Goal: Task Accomplishment & Management: Manage account settings

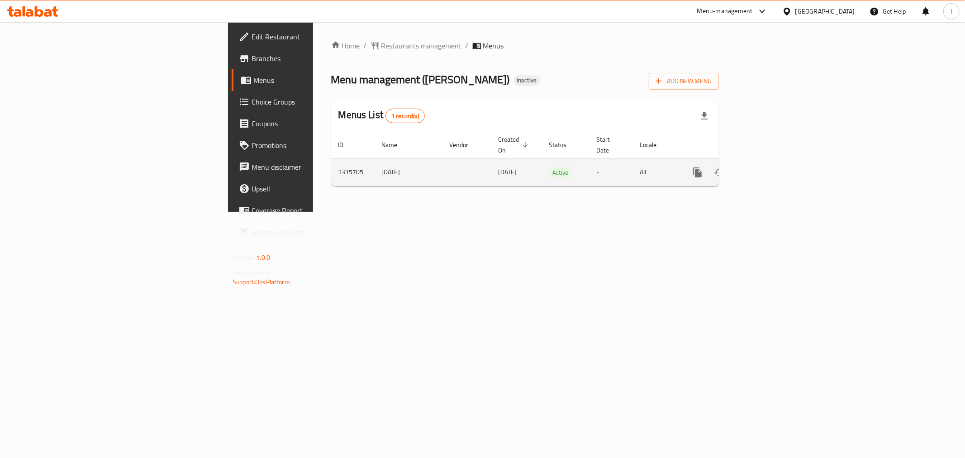
click at [773, 163] on link "enhanced table" at bounding box center [763, 172] width 22 height 22
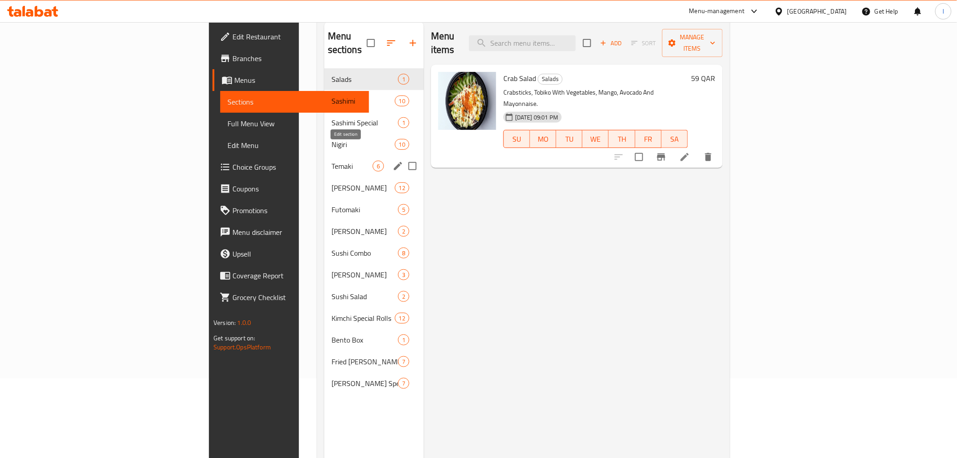
scroll to position [26, 0]
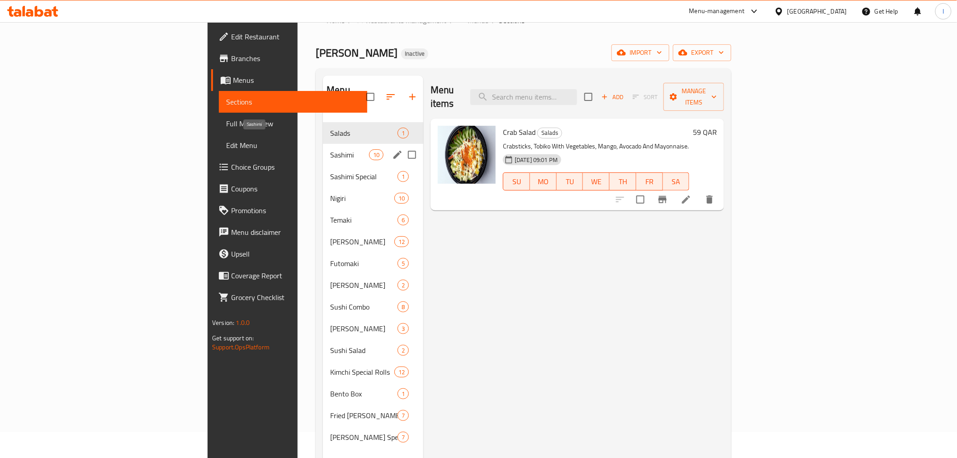
click at [323, 147] on div "Sashimi 10" at bounding box center [373, 155] width 100 height 22
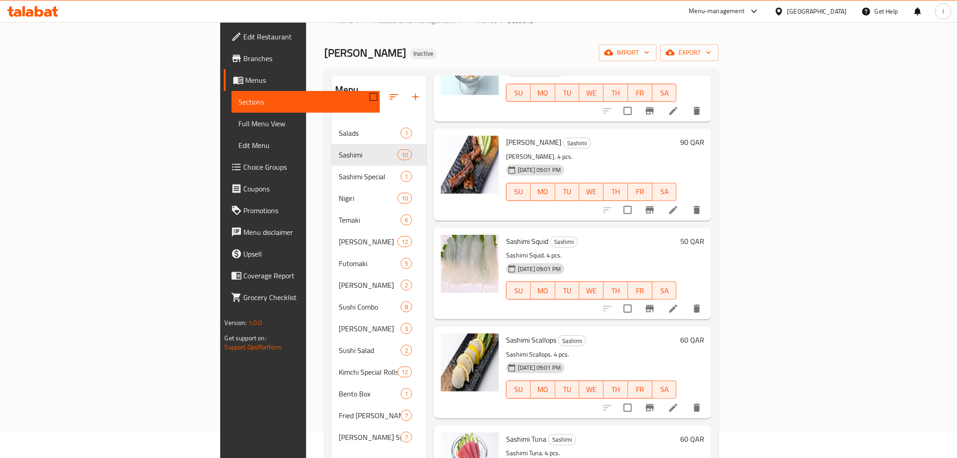
scroll to position [552, 0]
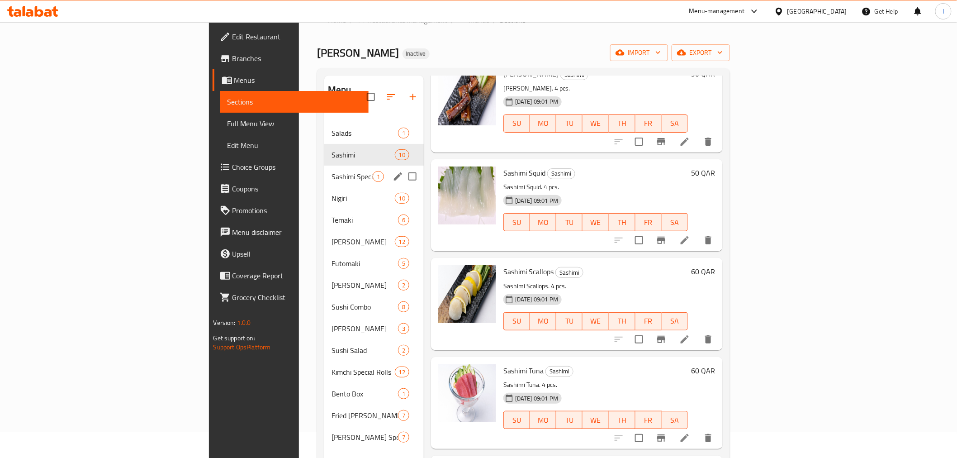
click at [331, 171] on span "Sashimi Special" at bounding box center [351, 176] width 41 height 11
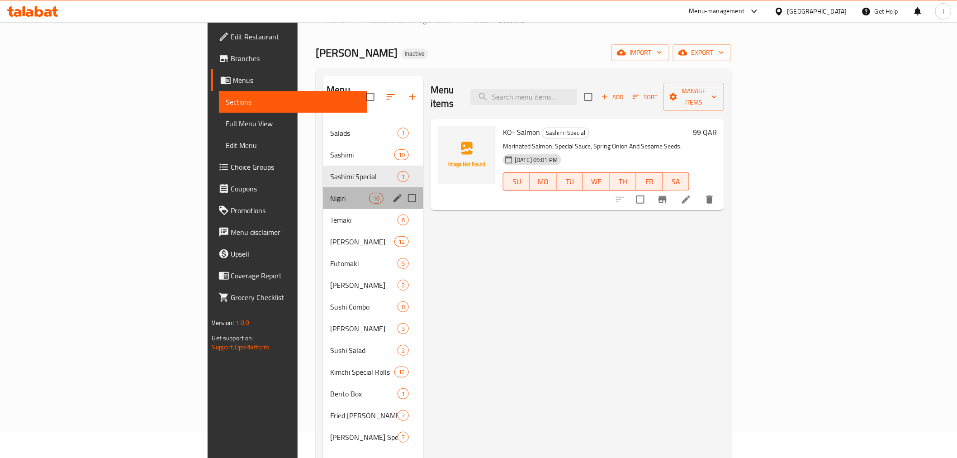
click at [333, 190] on div "Nigiri 10" at bounding box center [373, 198] width 100 height 22
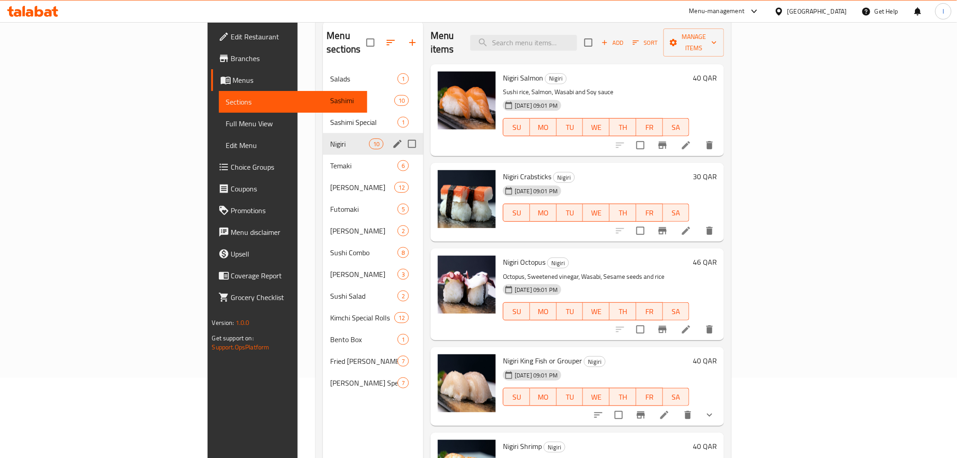
scroll to position [127, 0]
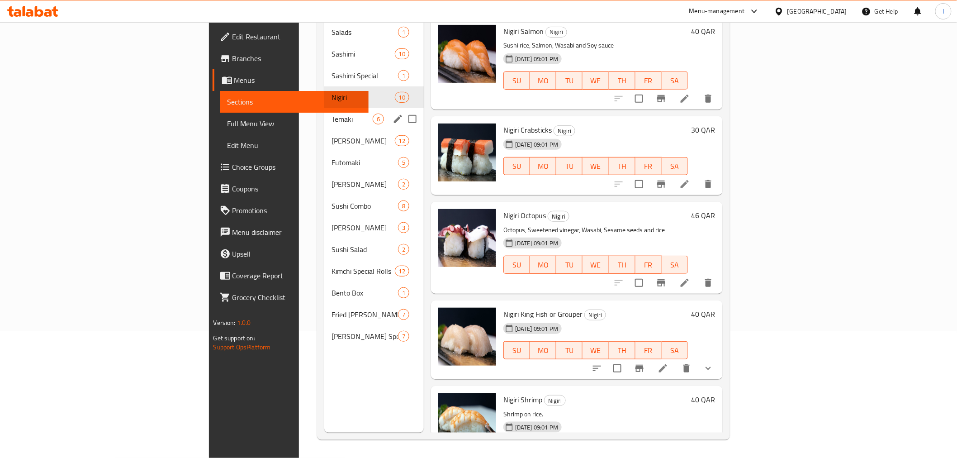
click at [324, 111] on div "Temaki 6" at bounding box center [373, 119] width 99 height 22
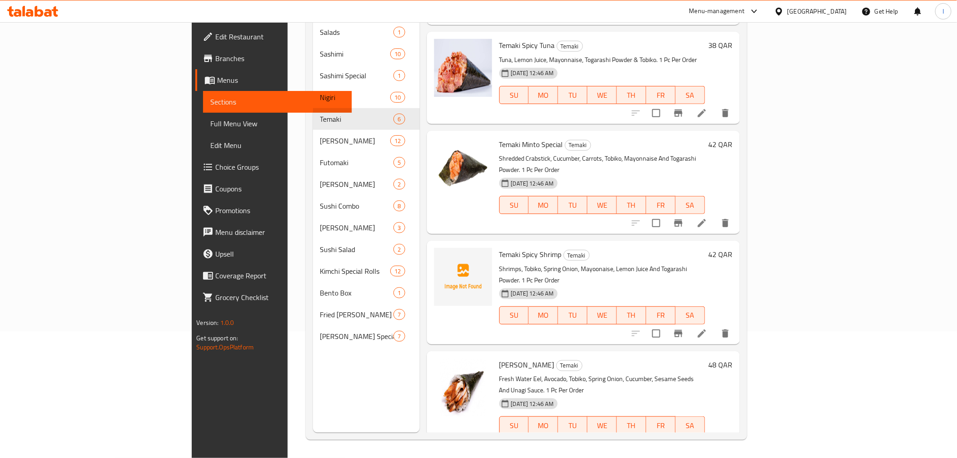
scroll to position [157, 0]
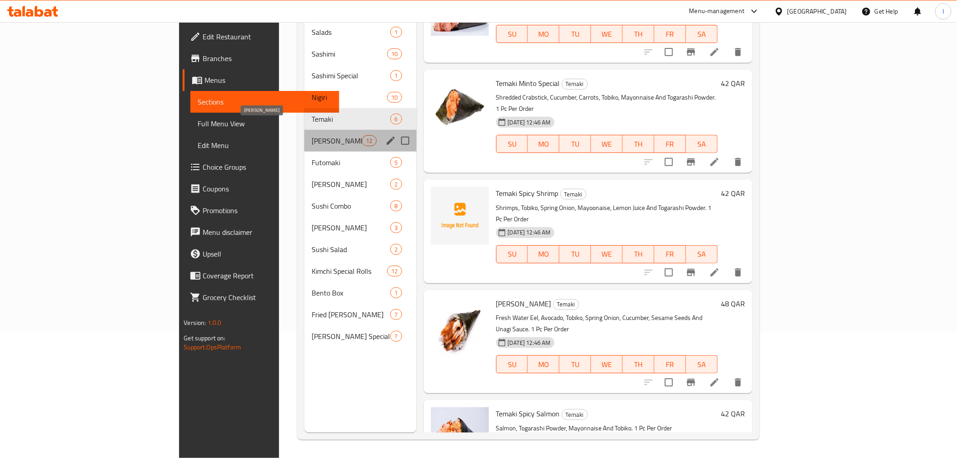
click at [312, 135] on span "[PERSON_NAME]" at bounding box center [337, 140] width 50 height 11
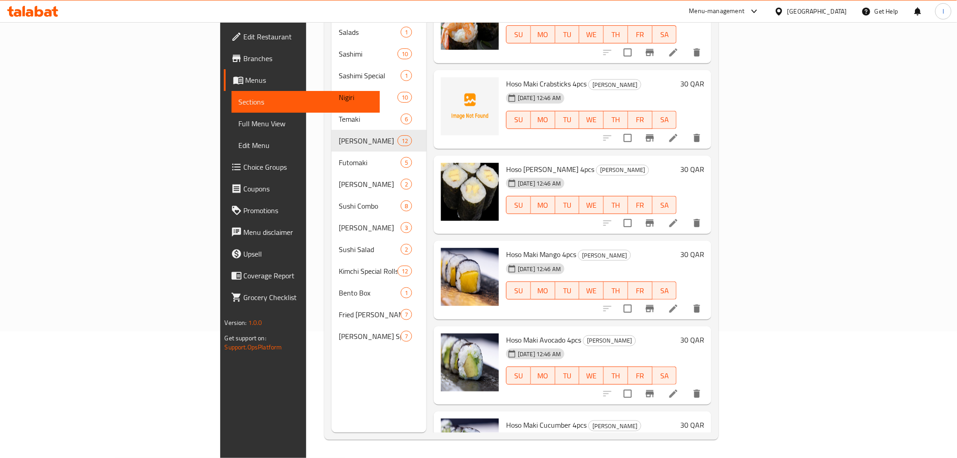
scroll to position [588, 0]
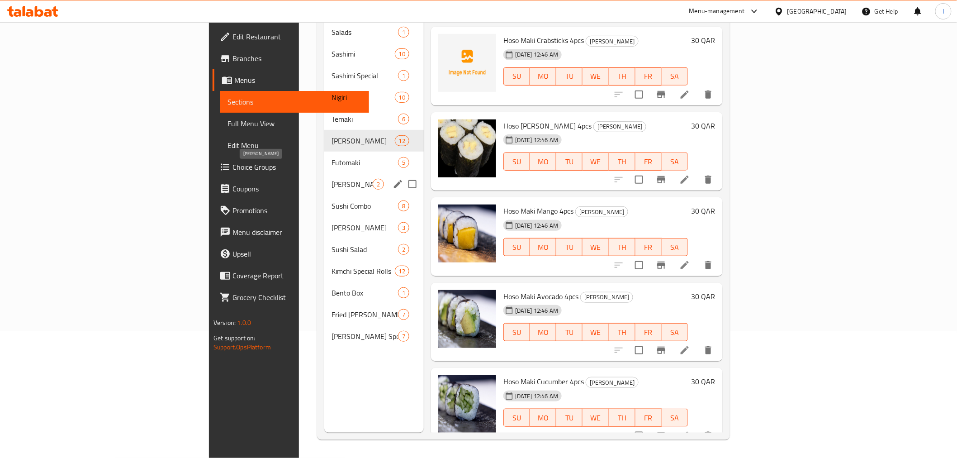
click at [324, 154] on div "Futomaki 5" at bounding box center [373, 163] width 99 height 22
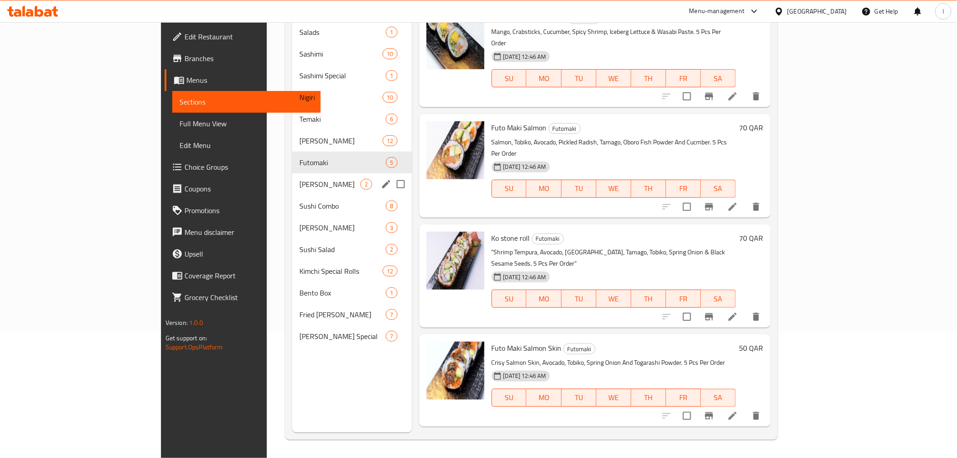
click at [361, 180] on span "2" at bounding box center [366, 184] width 10 height 9
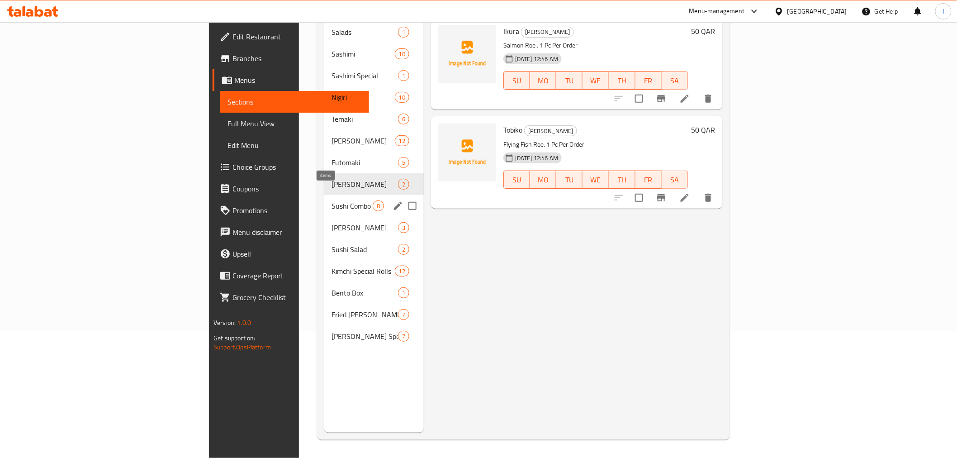
click at [324, 200] on div "Sushi Combo 8" at bounding box center [373, 206] width 99 height 22
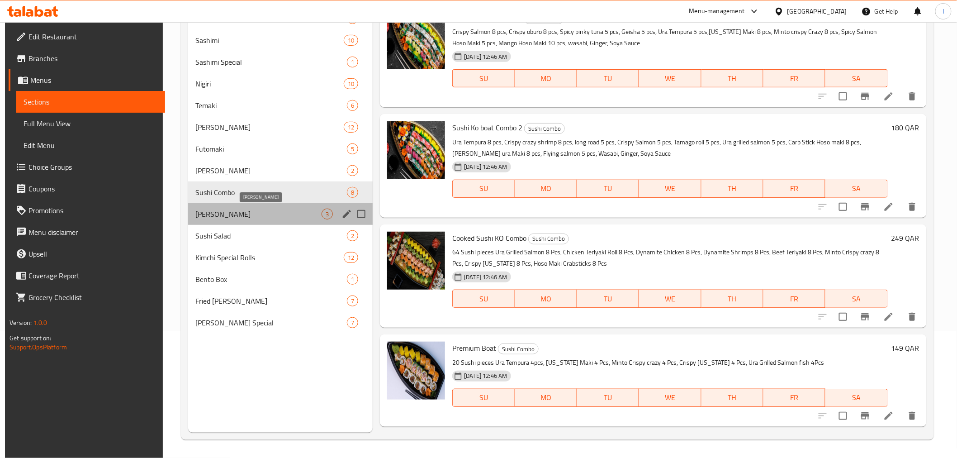
click at [305, 218] on span "[PERSON_NAME]" at bounding box center [258, 213] width 126 height 11
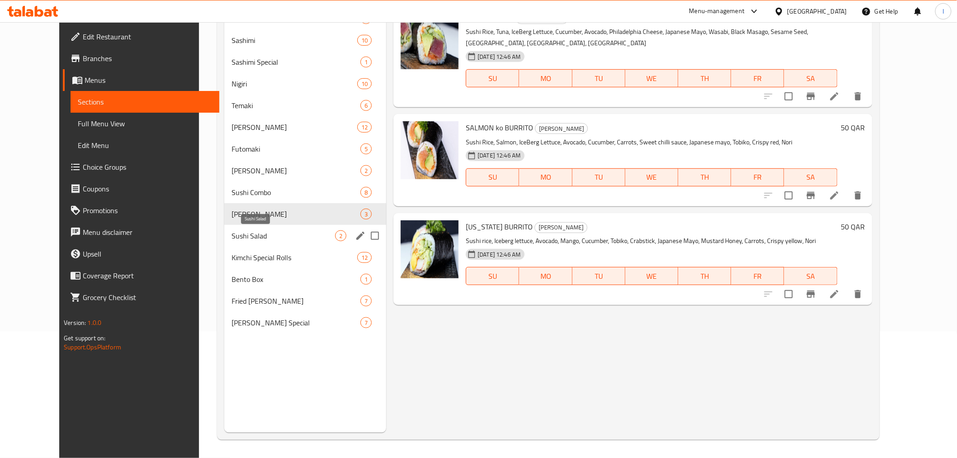
click at [315, 232] on span "Sushi Salad" at bounding box center [284, 235] width 104 height 11
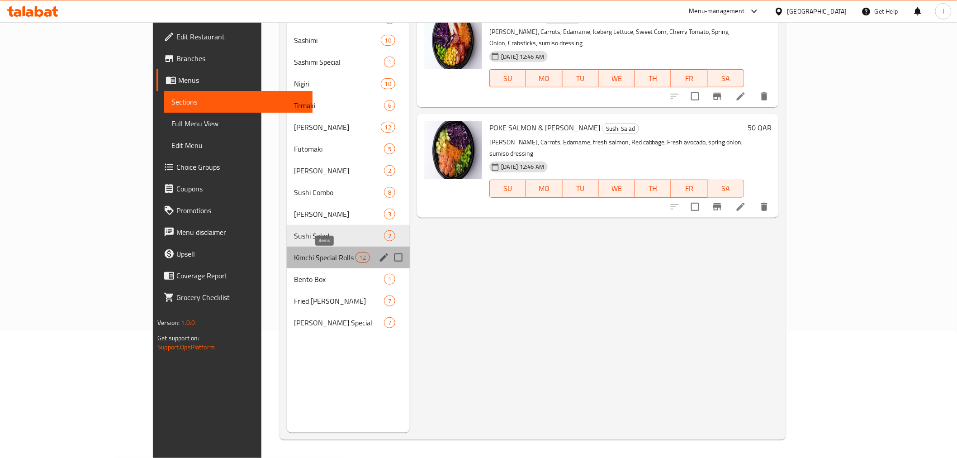
click at [356, 260] on span "12" at bounding box center [363, 257] width 14 height 9
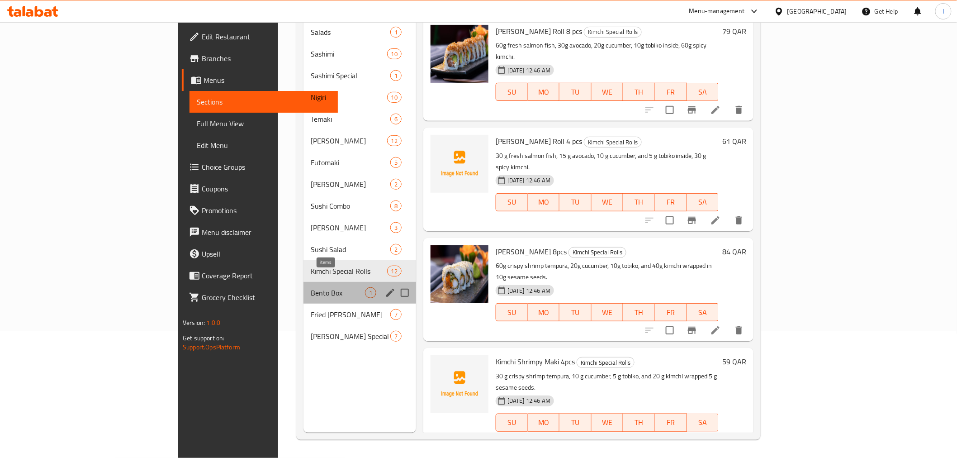
click at [365, 289] on span "1" at bounding box center [370, 293] width 10 height 9
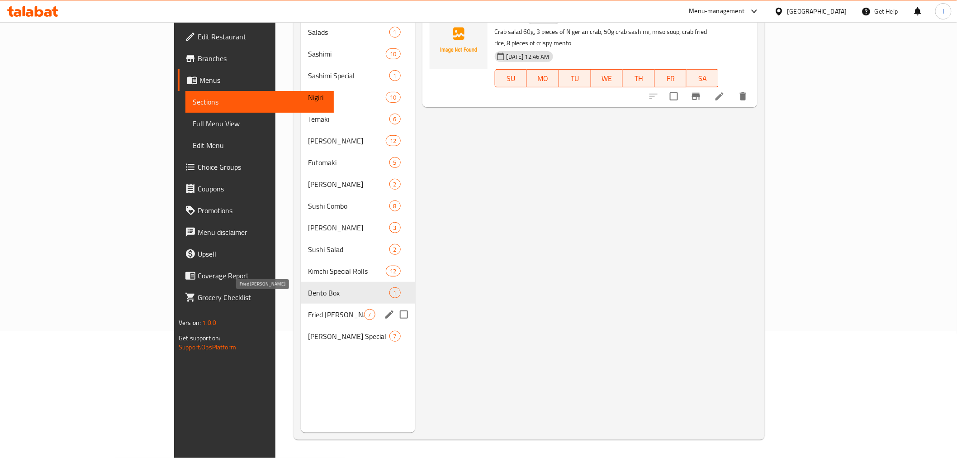
click at [316, 309] on span "Fried [PERSON_NAME]" at bounding box center [336, 314] width 56 height 11
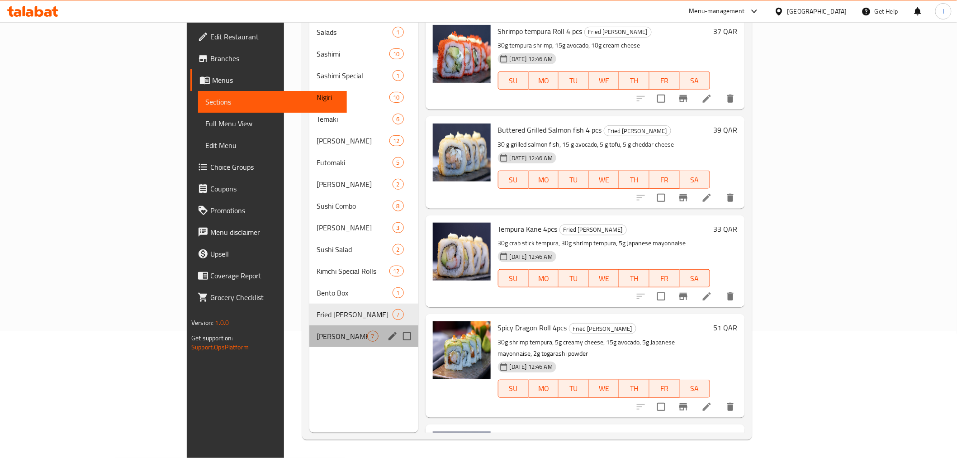
click at [315, 329] on div "[PERSON_NAME] Special 7" at bounding box center [363, 336] width 109 height 22
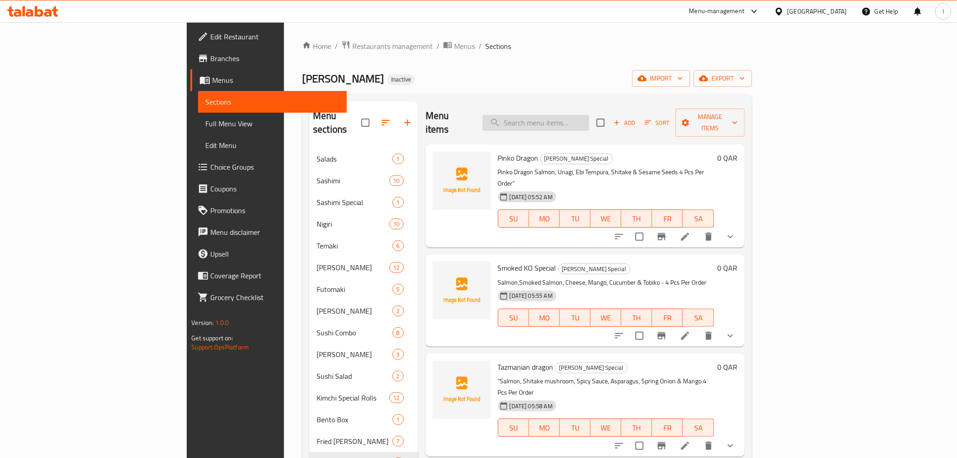
click at [589, 115] on input "search" at bounding box center [536, 123] width 107 height 16
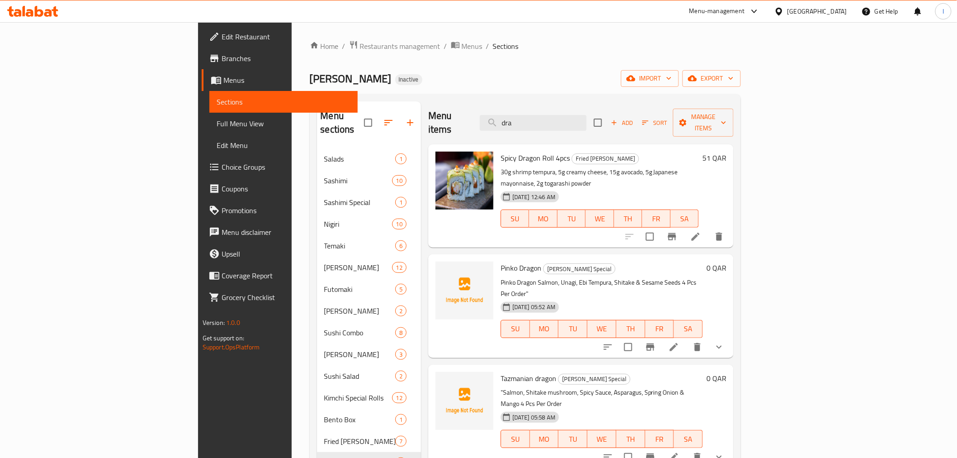
scroll to position [50, 0]
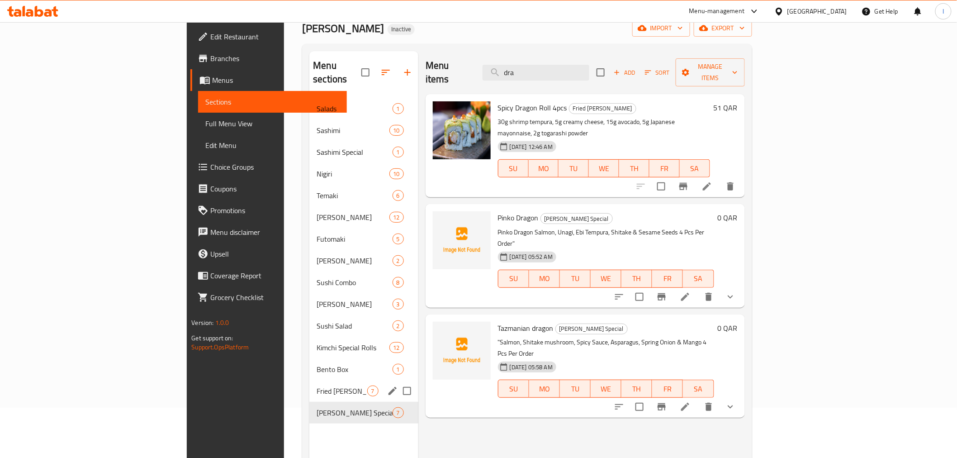
click at [317, 385] on span "Fried [PERSON_NAME]" at bounding box center [342, 390] width 50 height 11
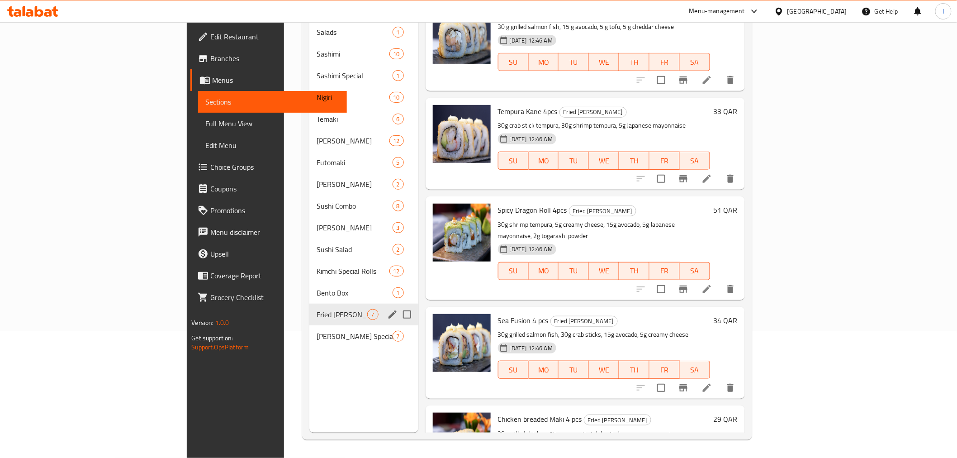
scroll to position [151, 0]
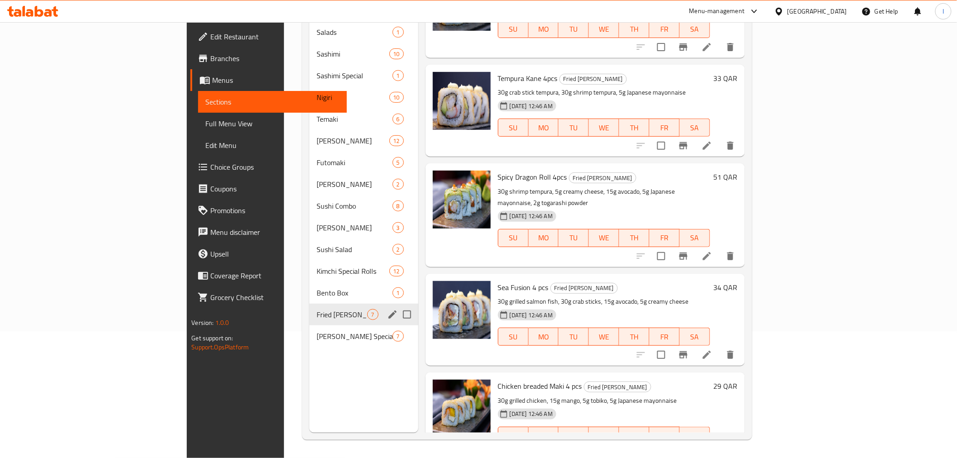
click at [309, 285] on div "Bento Box 1" at bounding box center [363, 293] width 109 height 22
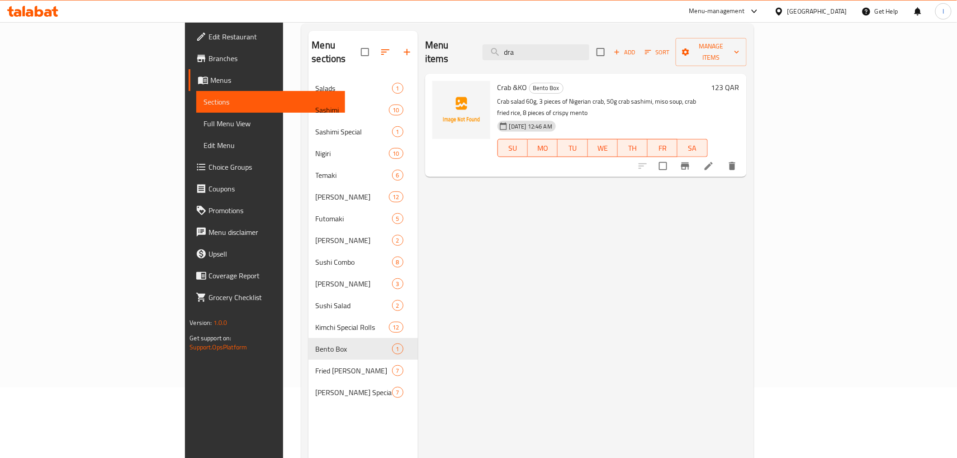
scroll to position [26, 0]
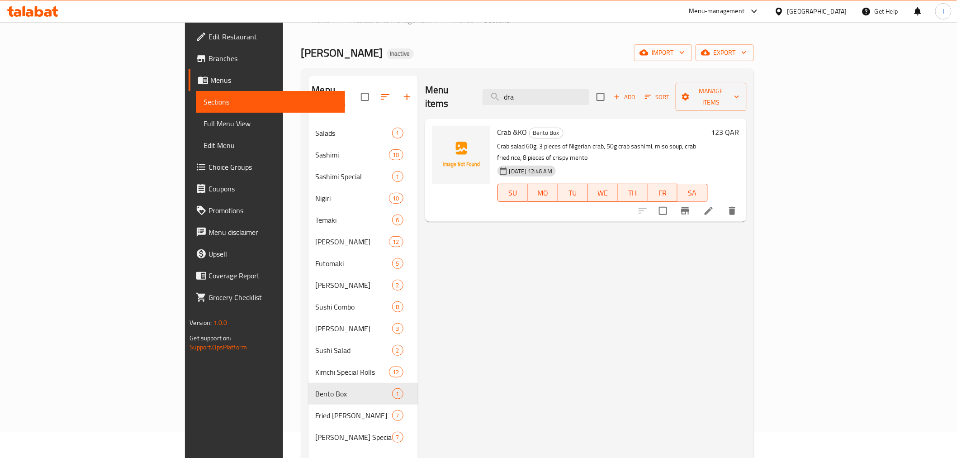
drag, startPoint x: 602, startPoint y: 87, endPoint x: 459, endPoint y: 87, distance: 142.9
click at [459, 87] on div "Menu items dra Add Sort Manage items" at bounding box center [586, 97] width 322 height 43
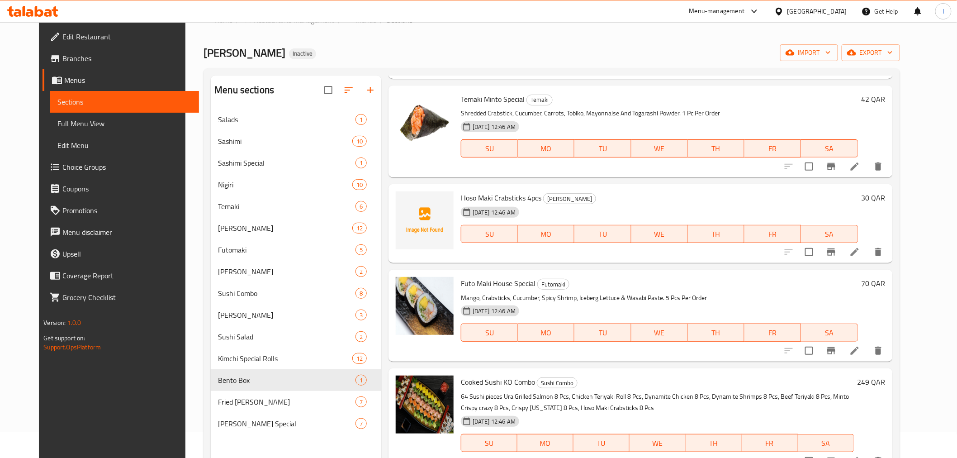
scroll to position [402, 0]
type input "crab"
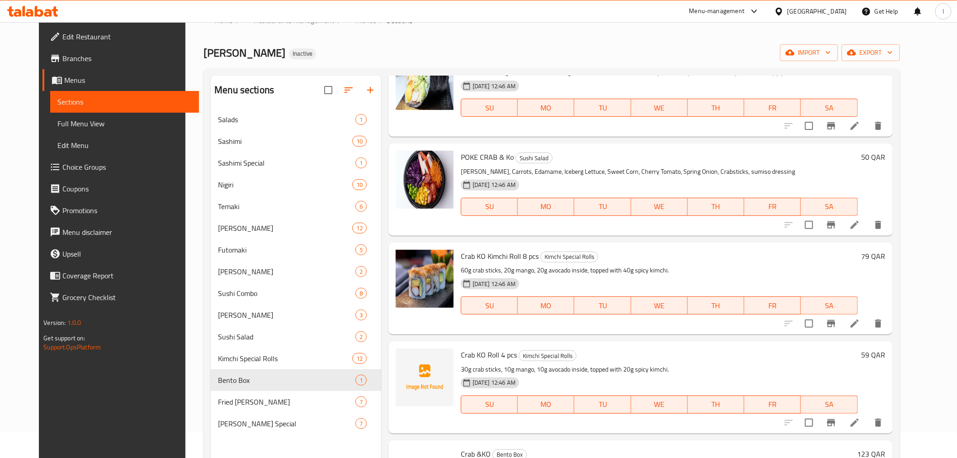
scroll to position [1055, 0]
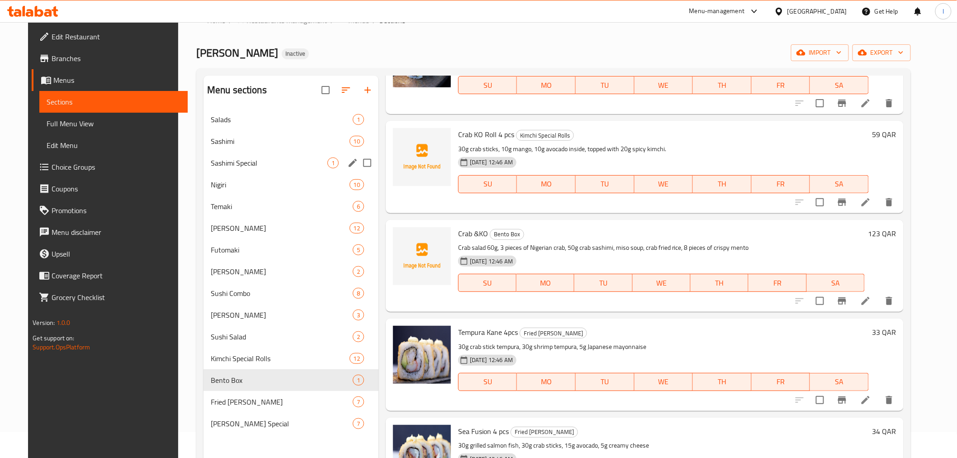
click at [232, 158] on span "Sashimi Special" at bounding box center [269, 162] width 117 height 11
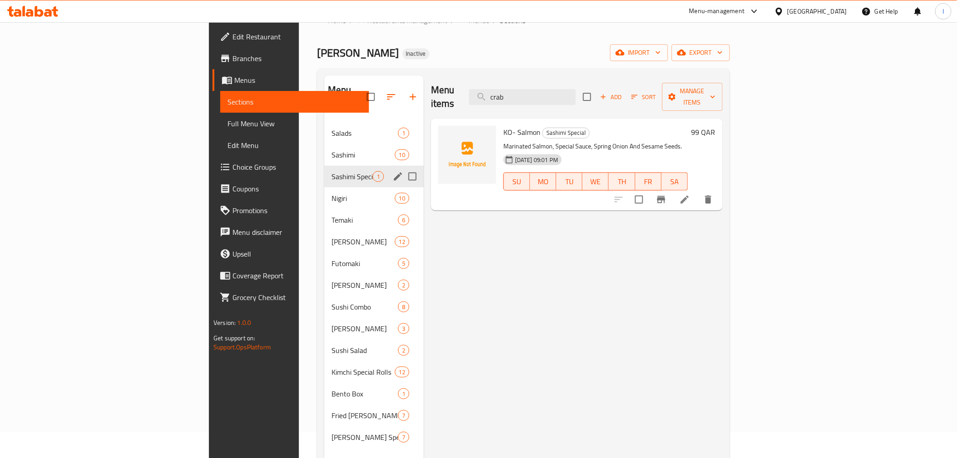
click at [324, 149] on div "Sashimi 10" at bounding box center [373, 155] width 99 height 22
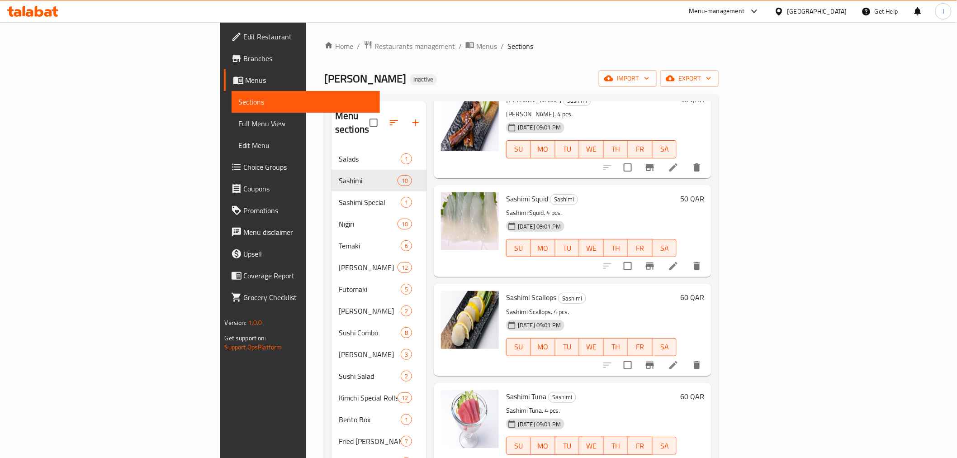
click at [331, 144] on nav "Salads 1 Sashimi 10 Sashimi Special 1 Nigiri 10 Temaki 6 Hoso Maki 12 Futomaki …" at bounding box center [378, 310] width 95 height 333
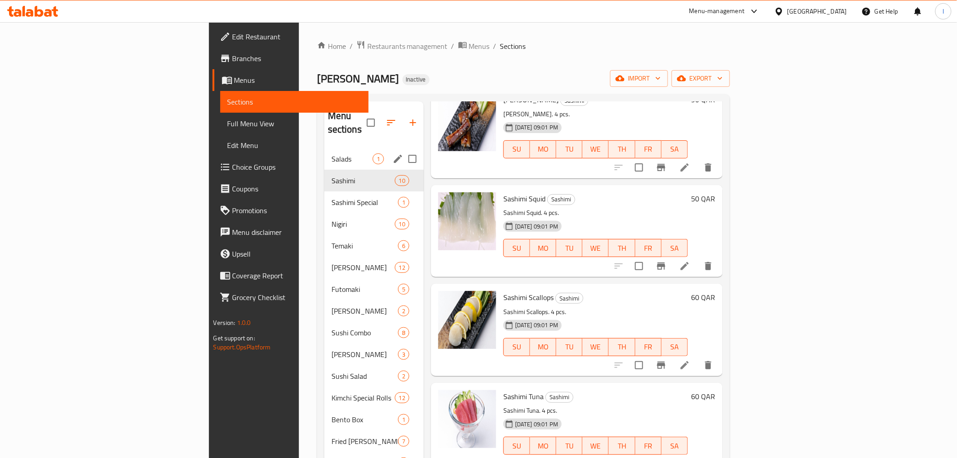
click at [331, 153] on span "Salads" at bounding box center [351, 158] width 41 height 11
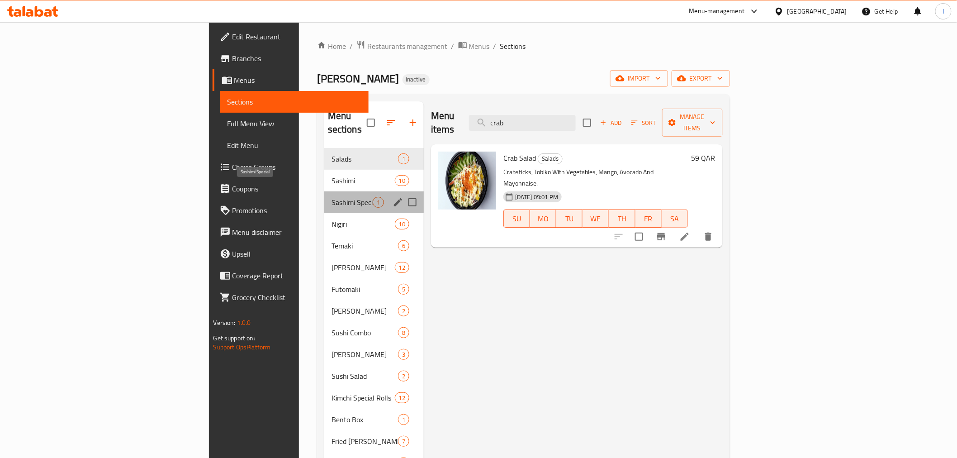
click at [331, 197] on span "Sashimi Special" at bounding box center [351, 202] width 41 height 11
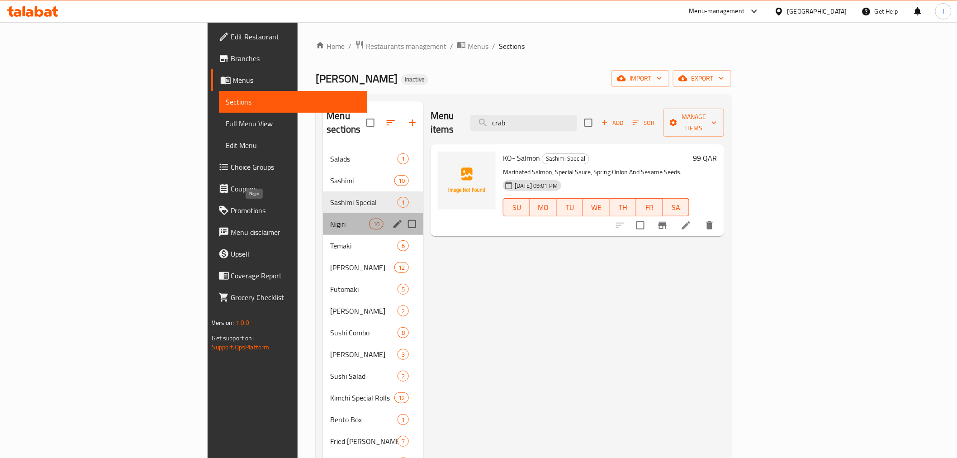
click at [330, 218] on span "Nigiri" at bounding box center [349, 223] width 38 height 11
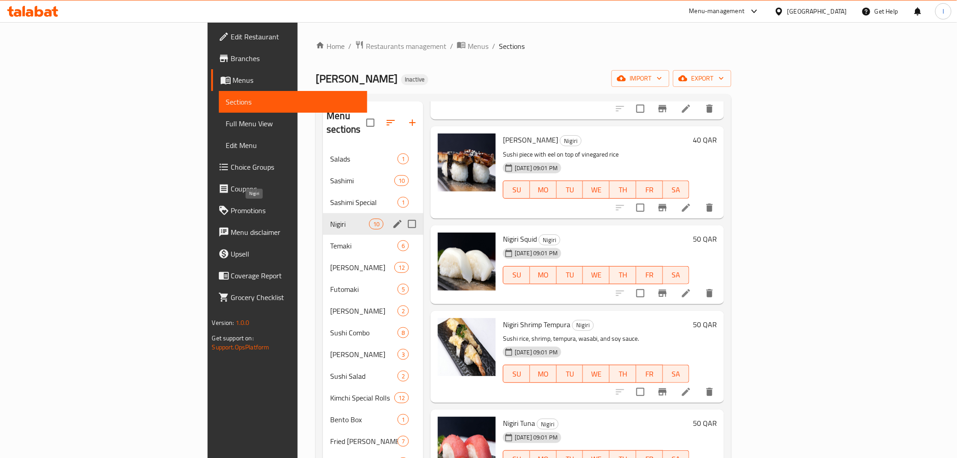
click at [323, 218] on div "Nigiri 10" at bounding box center [373, 224] width 100 height 22
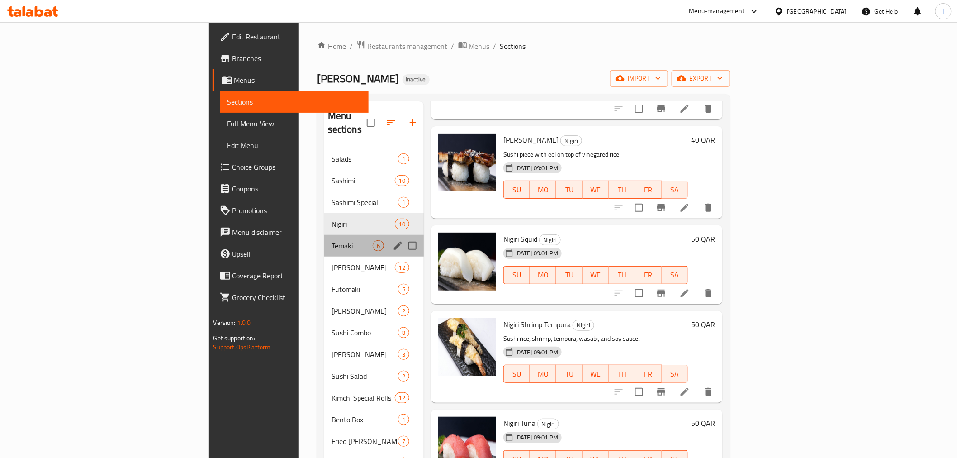
click at [324, 235] on div "Temaki 6" at bounding box center [373, 246] width 99 height 22
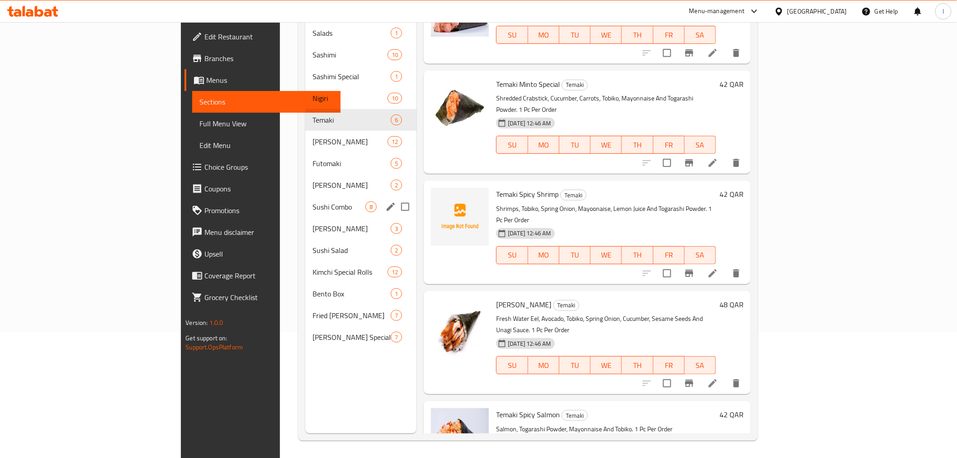
scroll to position [127, 0]
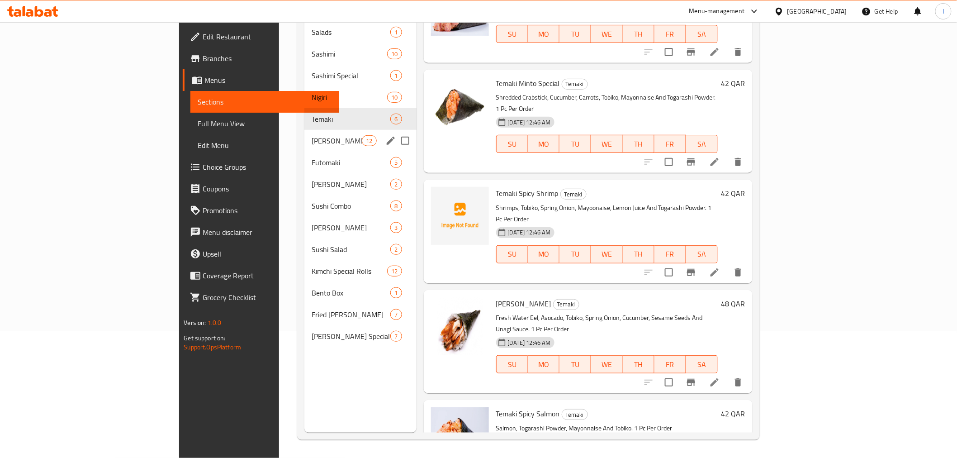
click at [304, 130] on div "Hoso Maki 12" at bounding box center [360, 141] width 112 height 22
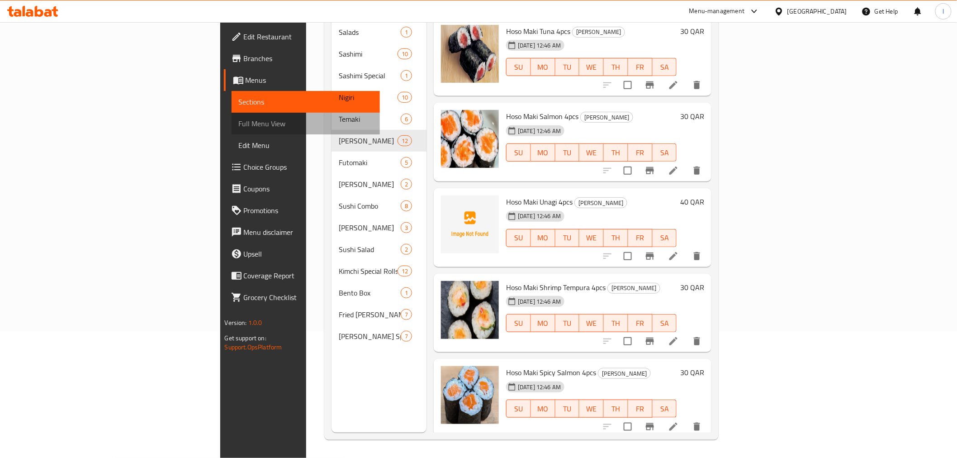
click at [232, 131] on link "Full Menu View" at bounding box center [306, 124] width 148 height 22
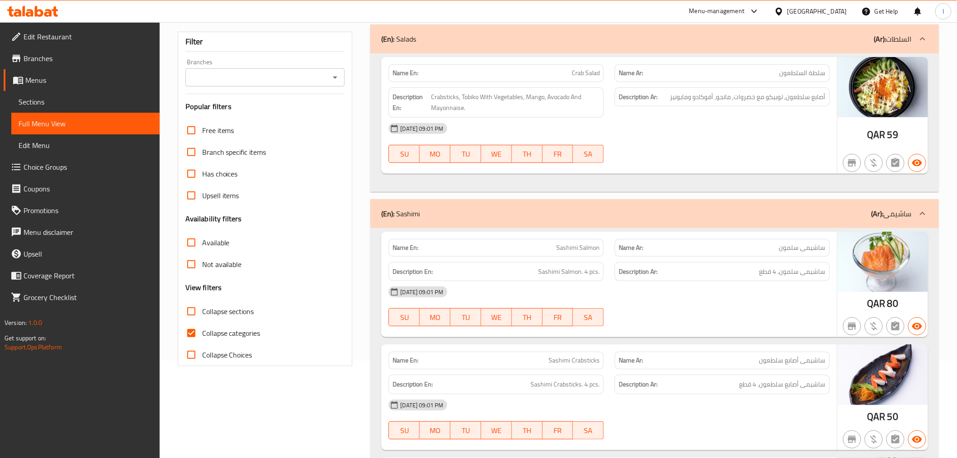
scroll to position [301, 0]
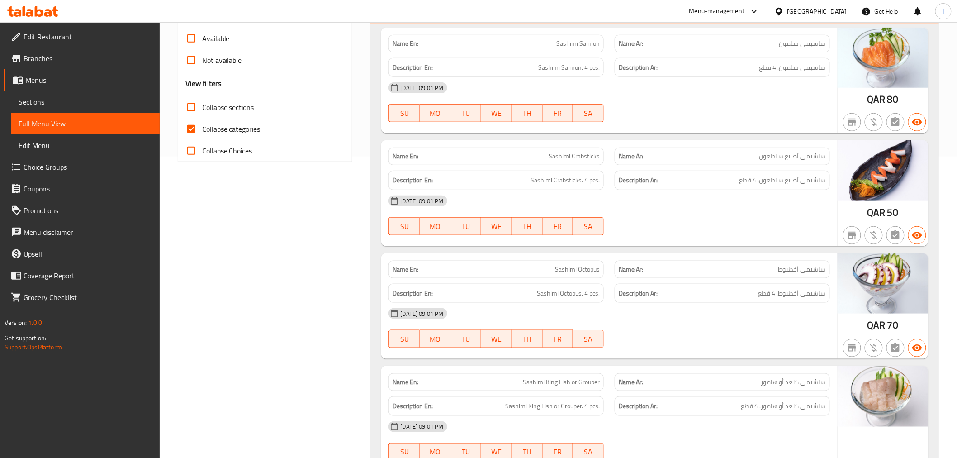
click at [233, 132] on span "Collapse categories" at bounding box center [231, 128] width 58 height 11
click at [202, 132] on input "Collapse categories" at bounding box center [191, 129] width 22 height 22
checkbox input "false"
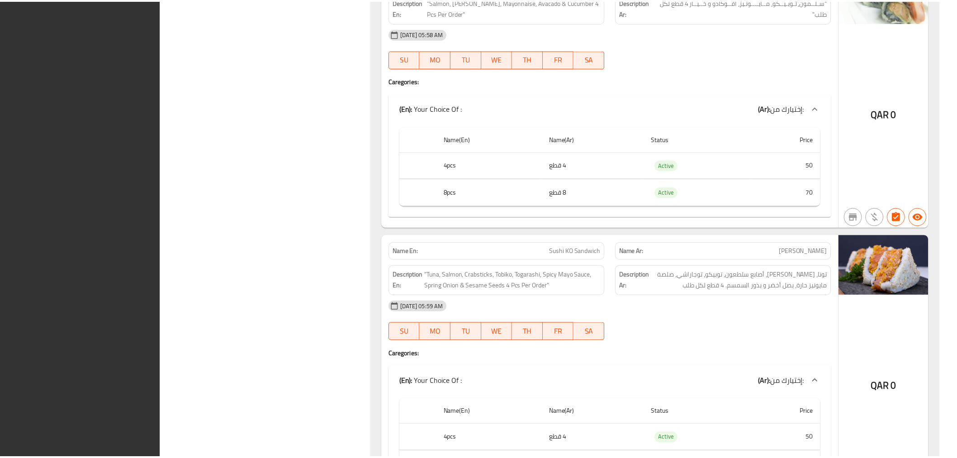
scroll to position [12003, 0]
